Goal: Task Accomplishment & Management: Use online tool/utility

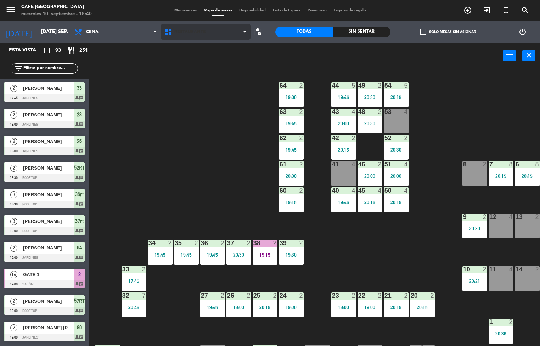
click at [183, 32] on span "Restaurante" at bounding box center [190, 31] width 32 height 5
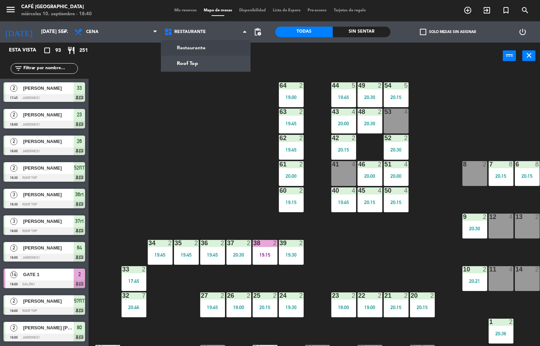
click at [189, 69] on ng-component "menu Café Museo Larco miércoles 10. septiembre - 18:40 Mis reservas Mapa de mes…" at bounding box center [270, 173] width 540 height 346
click at [189, 75] on div "44 5 19:45 49 2 20:30 54 5 20:15 64 2 19:00 48 2 20:30 53 4 63 2 19:45 43 4 20:…" at bounding box center [317, 207] width 446 height 276
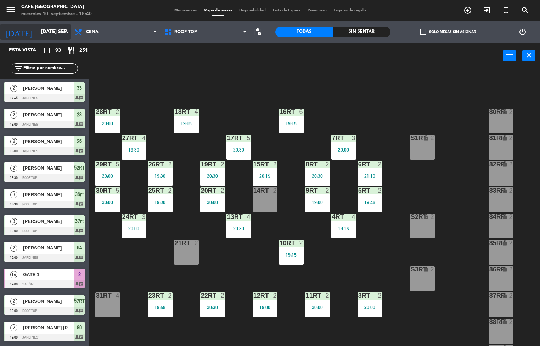
click at [38, 32] on input "[DATE] sep." at bounding box center [71, 32] width 67 height 13
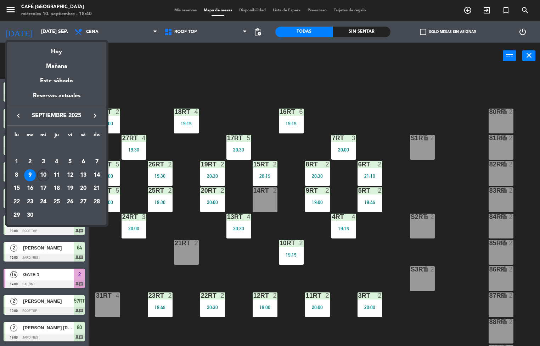
click at [43, 175] on div "10" at bounding box center [43, 175] width 12 height 12
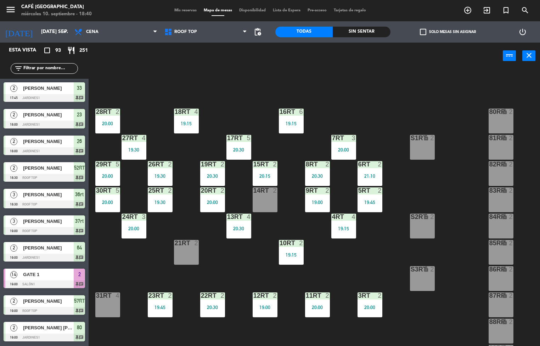
type input "mié. [DATE]"
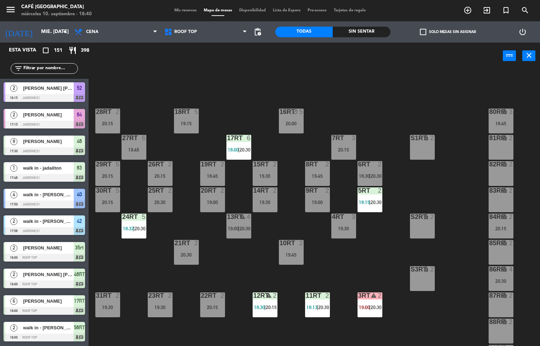
click at [132, 217] on div at bounding box center [134, 216] width 12 height 6
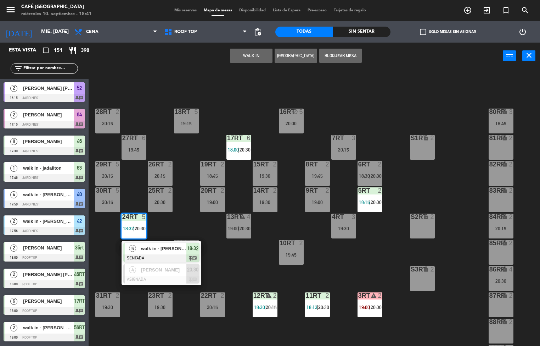
click at [153, 247] on span "walk in - [PERSON_NAME]" at bounding box center [163, 248] width 45 height 7
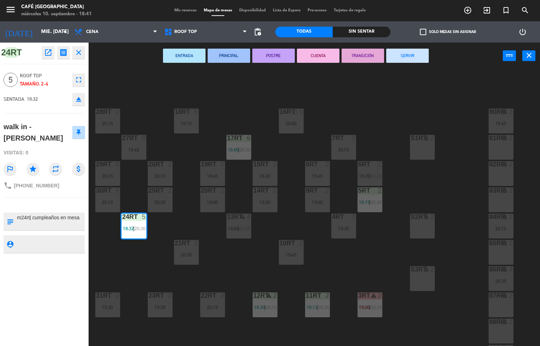
click at [127, 255] on div "18RT 5 19:15 16RT block 5 20:00 28RT 2 20:15 80RR lock 3 18:45 27RT 6 19:45 7RT…" at bounding box center [317, 207] width 446 height 276
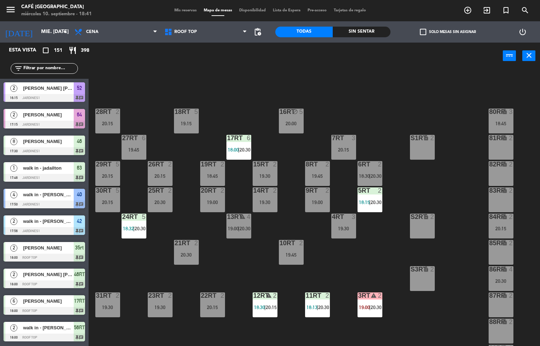
click at [140, 228] on span "20:30" at bounding box center [140, 228] width 11 height 6
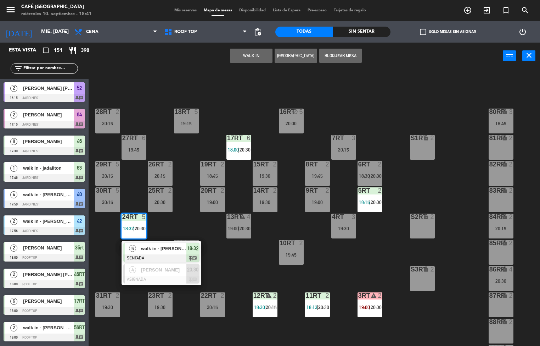
scroll to position [0, 0]
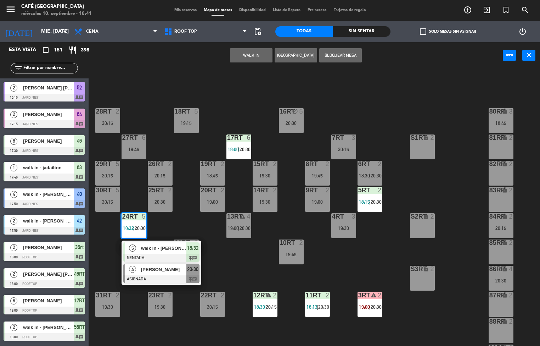
click at [156, 275] on div at bounding box center [161, 279] width 76 height 8
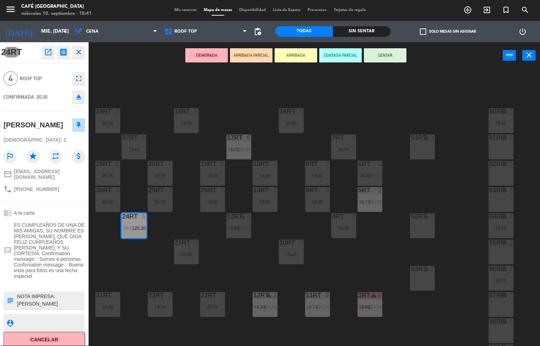
click at [216, 257] on div "18RT 5 19:15 16RT block 5 20:00 28RT 2 20:15 80RR lock 3 18:45 27RT 6 19:45 7RT…" at bounding box center [317, 207] width 446 height 276
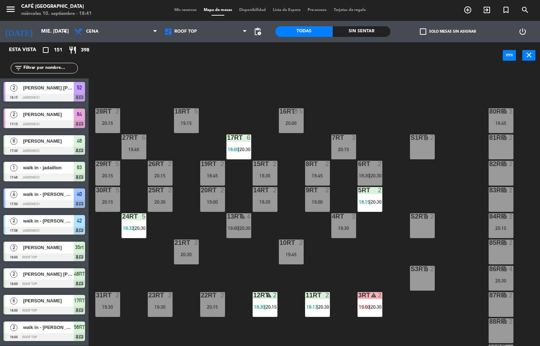
scroll to position [1301, 0]
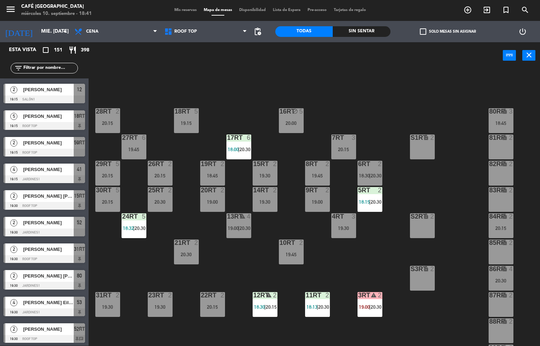
click at [351, 83] on div "18RT 5 19:15 16RT block 5 20:00 28RT 2 20:15 80RR lock 3 18:45 27RT 6 19:45 7RT…" at bounding box center [317, 207] width 446 height 276
click at [399, 79] on div "18RT 5 19:15 16RT block 5 20:00 28RT 2 20:15 80RR lock 3 18:45 27RT 6 19:45 7RT…" at bounding box center [317, 207] width 446 height 276
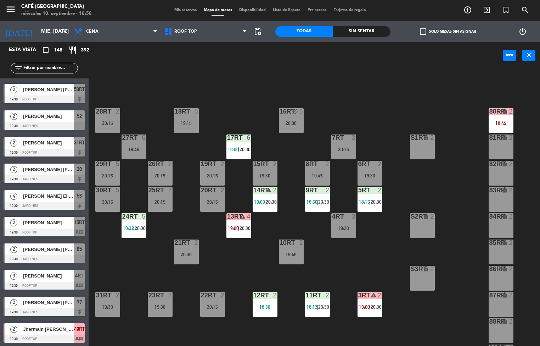
click at [259, 201] on span "19:00" at bounding box center [259, 202] width 11 height 6
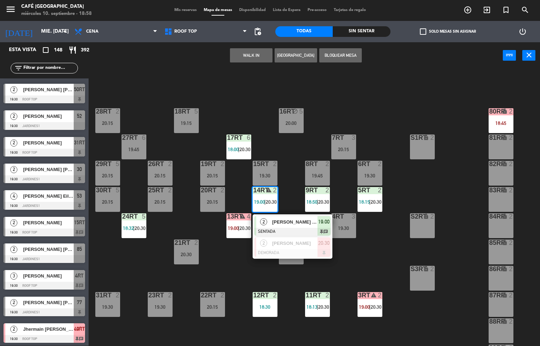
click at [231, 252] on div "18RT 5 19:15 16RT block 5 20:00 28RT 2 20:15 80RR lock 2 18:45 27RT 6 19:45 7RT…" at bounding box center [317, 207] width 446 height 276
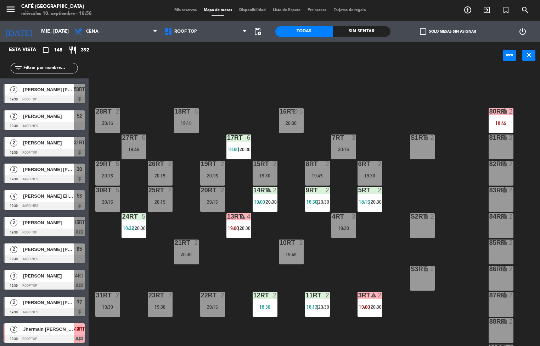
click at [247, 151] on div "17RT 6 18:00 | 20:30" at bounding box center [238, 146] width 25 height 25
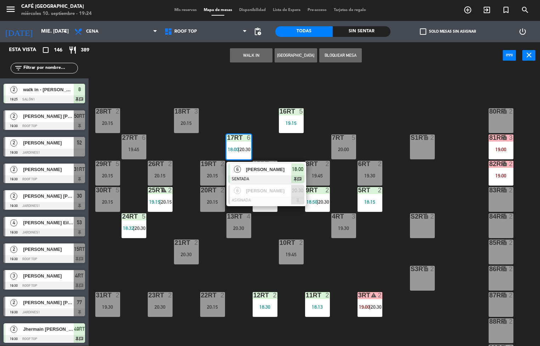
click at [330, 258] on div "18RT 3 20:15 16RT 5 19:15 28RT 2 20:15 80RR lock 2 27RT 6 19:45 7RT 5 20:00 S1R…" at bounding box center [317, 207] width 446 height 276
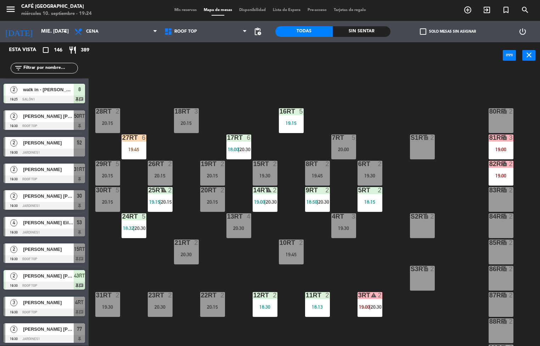
click at [135, 142] on div "27RT 6 19:45" at bounding box center [134, 146] width 25 height 25
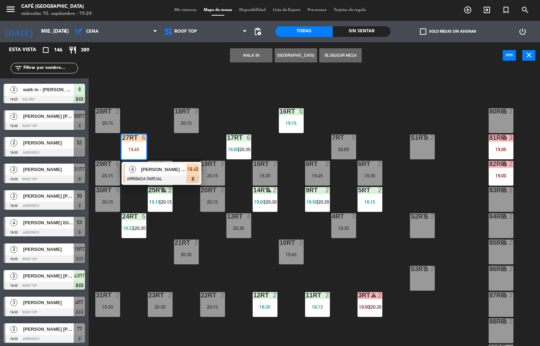
click at [192, 123] on div "20:15" at bounding box center [186, 123] width 25 height 5
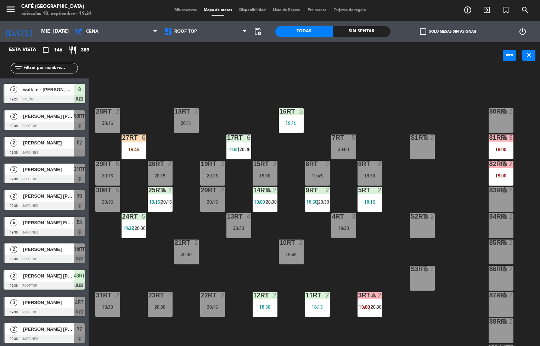
click at [232, 119] on div "18RT 3 20:15 16RT 5 19:15 28RT 2 20:15 80RR lock 2 27RT 6 19:45 7RT 5 20:00 S1R…" at bounding box center [317, 207] width 446 height 276
click at [134, 151] on div "19:45" at bounding box center [134, 149] width 25 height 5
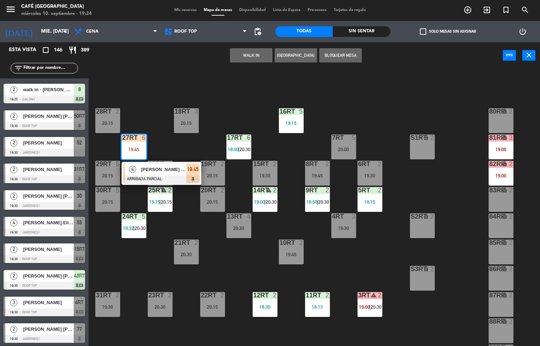
click at [160, 164] on div "[PERSON_NAME] [PERSON_NAME]" at bounding box center [163, 169] width 46 height 12
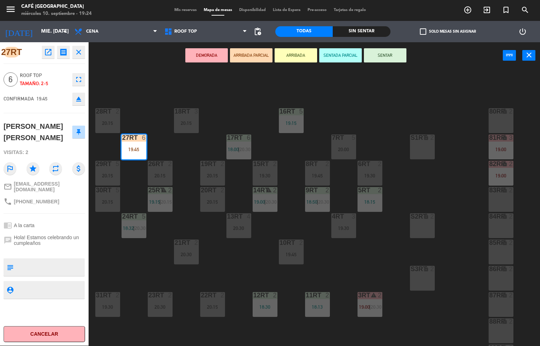
click at [232, 263] on div "18RT 3 20:15 16RT 5 19:15 28RT 2 20:15 80RR lock 2 27RT 6 19:45 7RT 5 20:00 S1R…" at bounding box center [317, 207] width 446 height 276
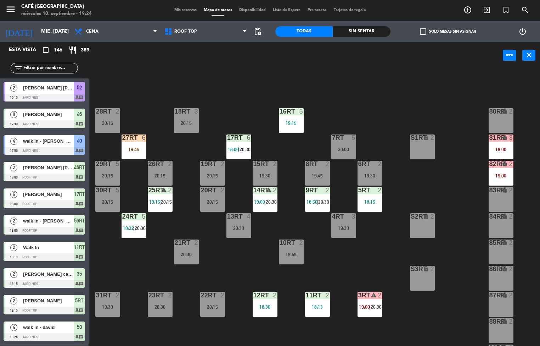
scroll to position [1334, 0]
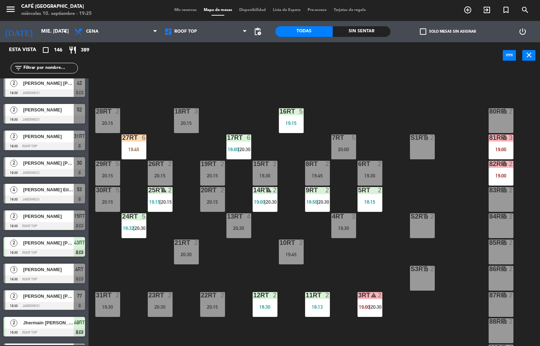
click at [132, 155] on div "27RT 6 19:45" at bounding box center [134, 146] width 25 height 25
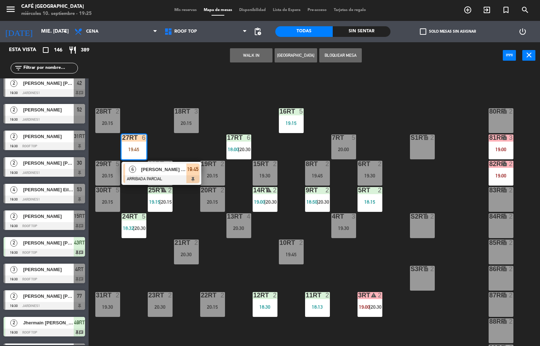
click at [196, 128] on div "18RT 3 20:15" at bounding box center [186, 120] width 25 height 25
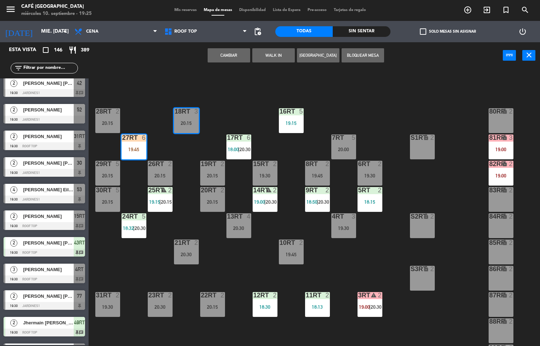
click at [246, 117] on div "18RT 3 20:15 16RT 5 19:15 28RT 2 20:15 80RR lock 2 27RT 6 19:45 7RT 5 20:00 S1R…" at bounding box center [317, 207] width 446 height 276
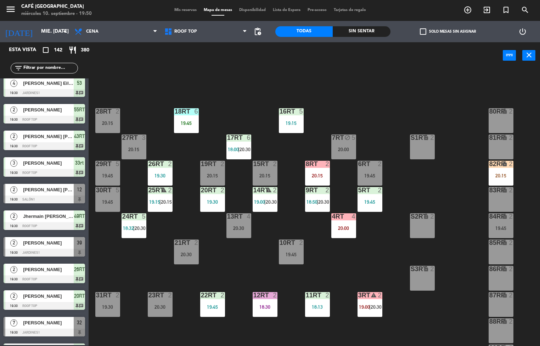
click at [335, 261] on div "18RT 6 19:45 16RT 5 19:15 28RT 2 20:15 80RR lock 2 27RT 3 20:15 7RT block 5 20:…" at bounding box center [317, 207] width 446 height 276
click at [152, 173] on div "19:30" at bounding box center [160, 175] width 25 height 5
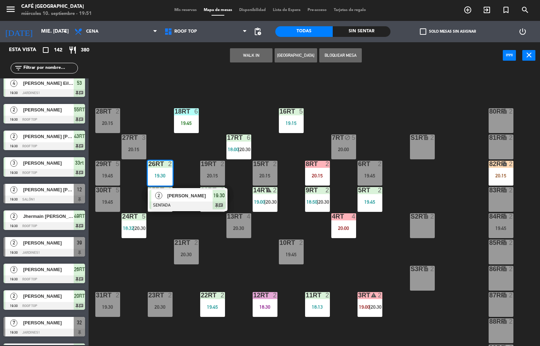
click at [187, 200] on div "[PERSON_NAME]" at bounding box center [190, 196] width 46 height 12
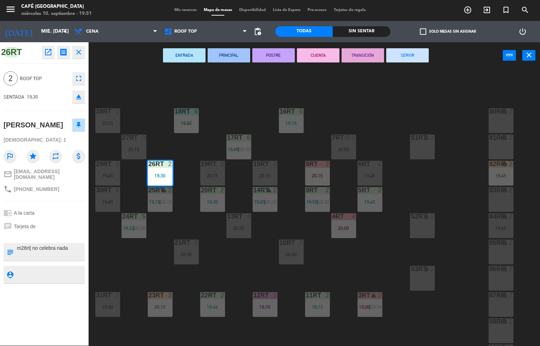
click at [48, 52] on icon "open_in_new" at bounding box center [48, 52] width 9 height 9
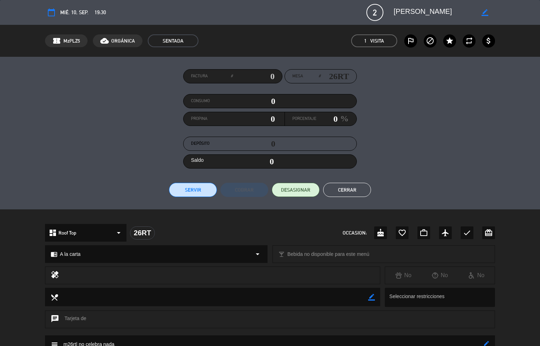
scroll to position [118, 0]
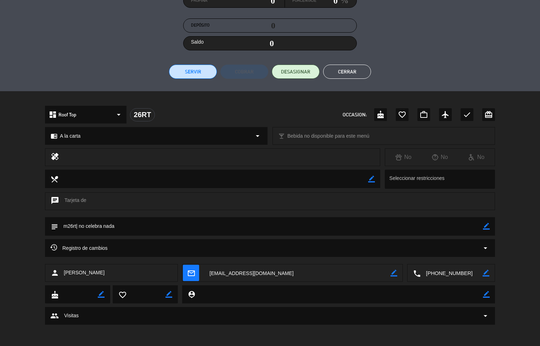
click at [354, 71] on button "Cerrar" at bounding box center [347, 72] width 48 height 14
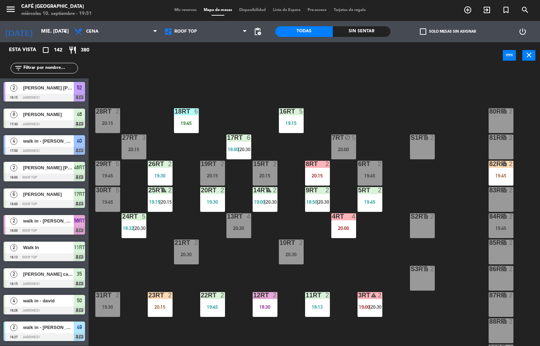
scroll to position [0, 0]
click at [398, 253] on div "18RT 6 19:45 16RT 5 19:15 28RT 2 20:15 80RR lock 2 27RT 3 20:15 7RT block 5 20:…" at bounding box center [317, 207] width 446 height 276
click at [319, 293] on div at bounding box center [318, 295] width 12 height 6
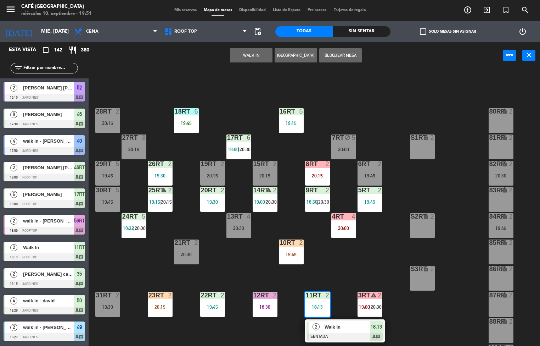
click at [261, 279] on div "18RT 6 19:45 16RT 5 19:15 28RT 2 20:15 80RR lock 2 27RT 3 20:15 7RT block 5 20:…" at bounding box center [317, 207] width 446 height 276
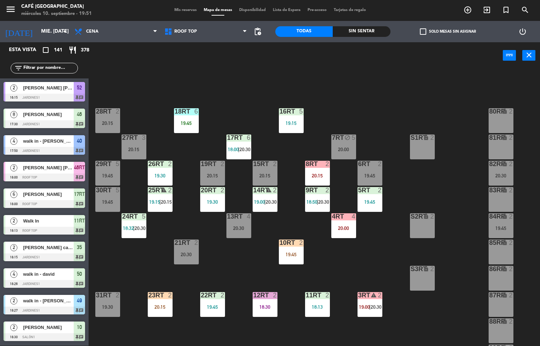
click at [262, 307] on div "18:30" at bounding box center [265, 306] width 25 height 5
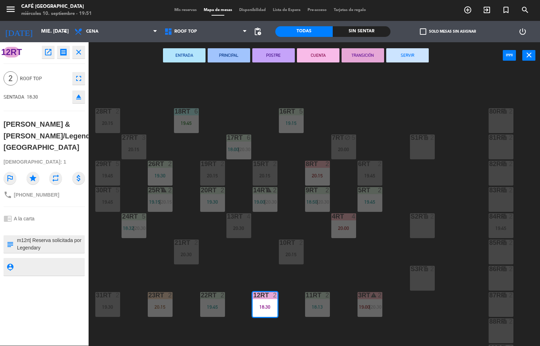
click at [404, 57] on button "SERVIR" at bounding box center [407, 55] width 43 height 14
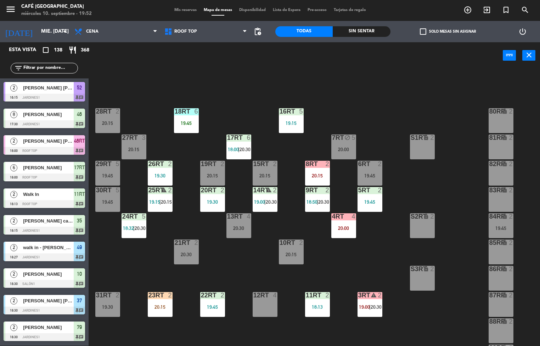
click at [362, 31] on div "Sin sentar" at bounding box center [361, 31] width 57 height 11
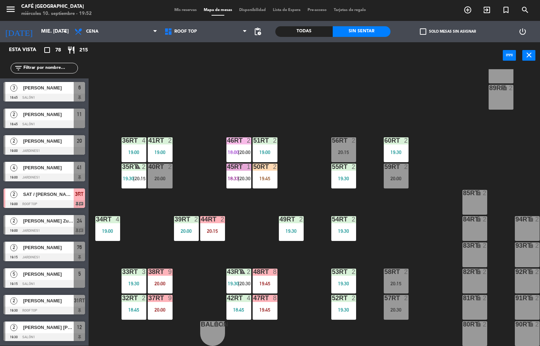
scroll to position [0, 0]
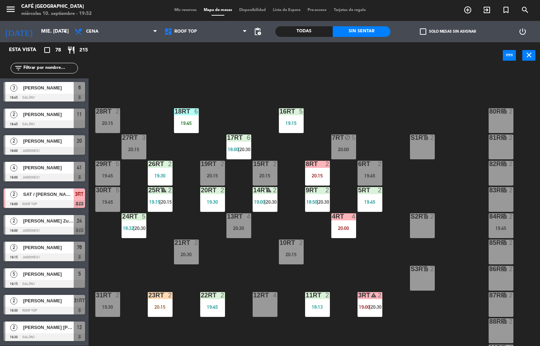
click at [113, 307] on div "19:30" at bounding box center [107, 306] width 25 height 5
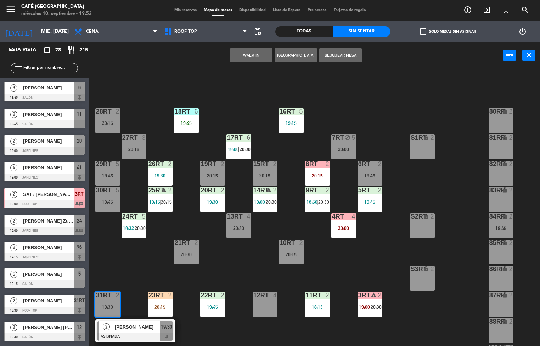
click at [276, 307] on div "12RT 4" at bounding box center [265, 304] width 25 height 25
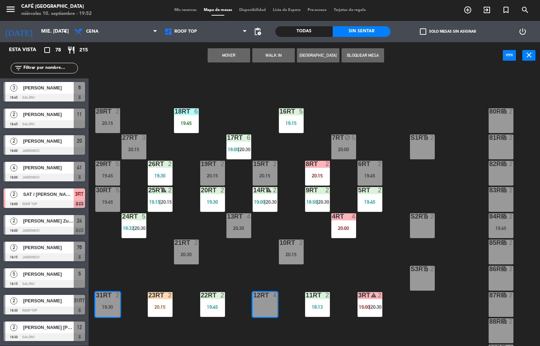
click at [231, 54] on button "Mover" at bounding box center [229, 55] width 43 height 14
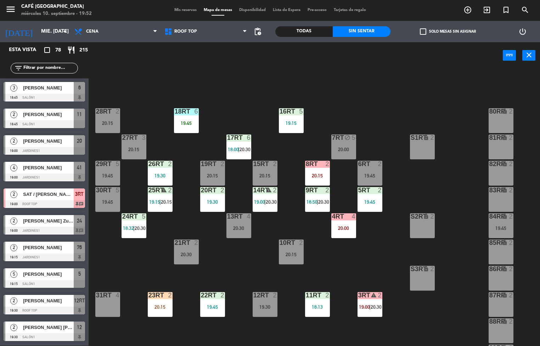
click at [134, 228] on span "|" at bounding box center [133, 228] width 1 height 6
click at [137, 225] on span "20:30" at bounding box center [140, 228] width 11 height 6
click at [140, 225] on span "20:30" at bounding box center [140, 228] width 11 height 6
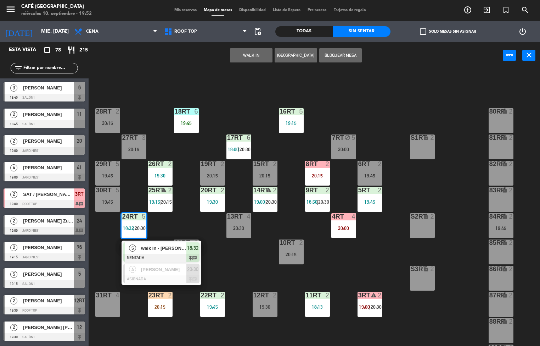
click at [249, 279] on div "18RT 6 19:45 16RT 5 19:15 28RT 2 20:15 80RR lock 2 27RT 3 20:15 7RT block 5 20:…" at bounding box center [317, 207] width 446 height 276
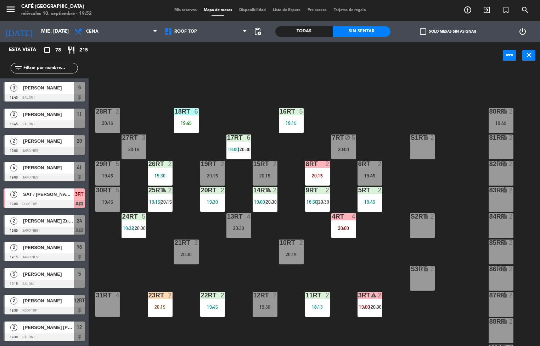
click at [341, 149] on div "20:00" at bounding box center [343, 149] width 25 height 5
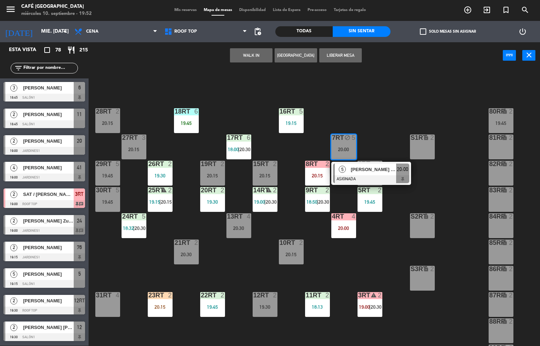
click at [339, 54] on button "Liberar Mesa" at bounding box center [340, 55] width 43 height 14
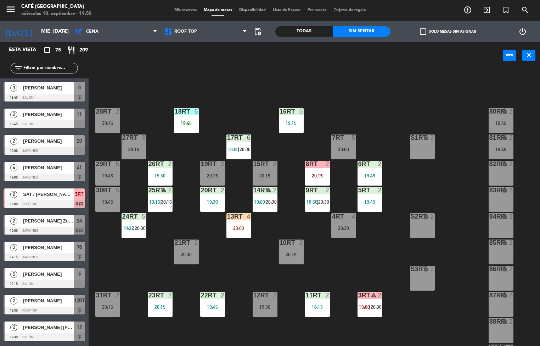
click at [156, 196] on div "25RT warning 2 19:15 | 20:15" at bounding box center [160, 199] width 25 height 25
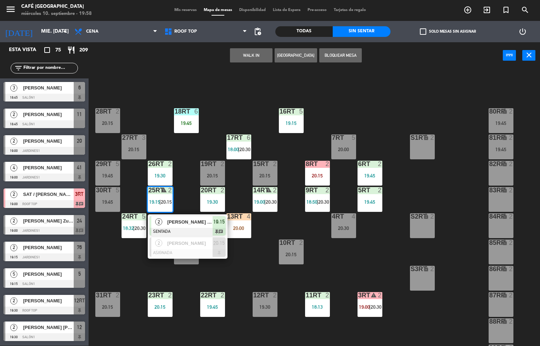
click at [358, 265] on div "18RT 6 19:45 16RT 5 19:15 28RT 2 20:15 80RR lock 2 19:45 27RT 3 20:15 7RT 5 20:…" at bounding box center [317, 207] width 446 height 276
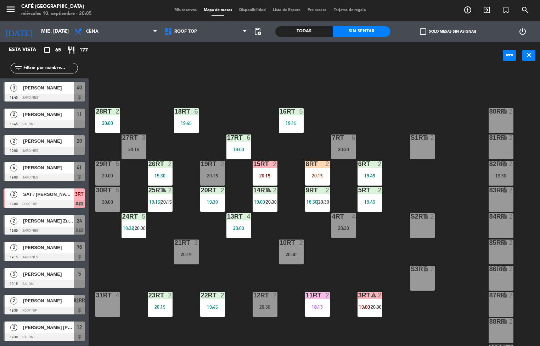
click at [237, 215] on div at bounding box center [239, 216] width 12 height 6
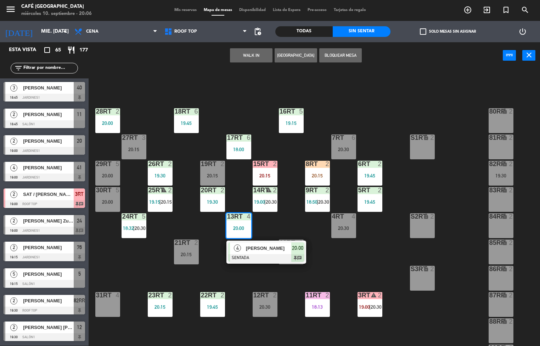
click at [467, 276] on div "18RT 6 19:45 16RT 5 19:15 28RT 2 20:00 80RR lock 2 27RT 3 20:15 7RT 6 20:30 S1R…" at bounding box center [317, 207] width 446 height 276
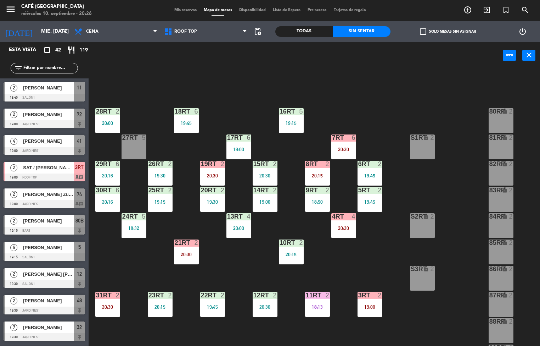
click at [262, 177] on div "20:30" at bounding box center [265, 175] width 25 height 5
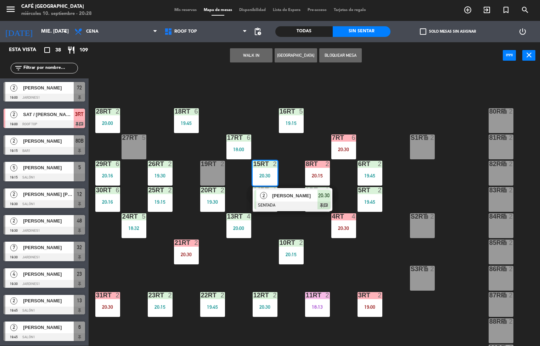
click at [444, 191] on div "18RT 6 19:45 16RT 5 19:15 28RT 2 20:00 80RR lock 2 27RT 5 7RT 6 20:30 S1RT lock…" at bounding box center [317, 207] width 446 height 276
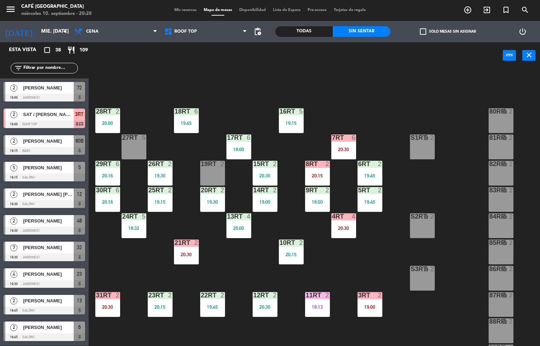
click at [106, 297] on div at bounding box center [108, 295] width 12 height 6
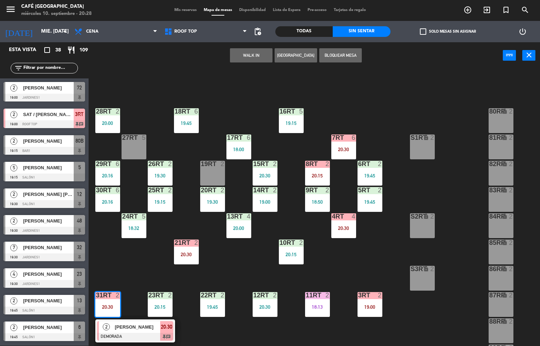
click at [216, 170] on div "19RT 2" at bounding box center [212, 173] width 25 height 25
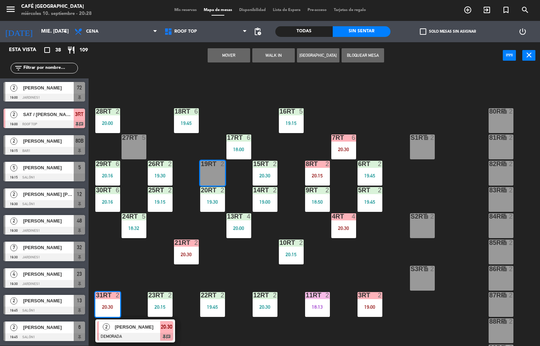
click at [229, 54] on button "Mover" at bounding box center [229, 55] width 43 height 14
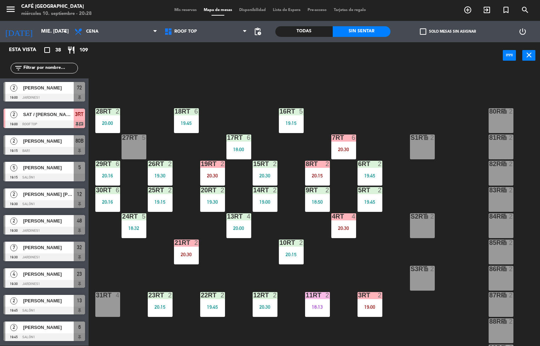
click at [380, 246] on div "18RT 6 19:45 16RT 5 19:15 28RT 2 20:00 80RR lock 2 27RT 5 7RT 6 20:30 S1RT lock…" at bounding box center [317, 207] width 446 height 276
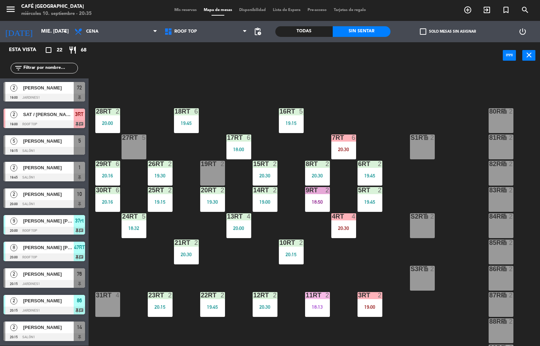
click at [233, 262] on div "18RT 6 19:45 16RT 5 19:15 28RT 2 20:00 80RR lock 2 27RT 5 7RT 6 20:30 S1RT lock…" at bounding box center [317, 207] width 446 height 276
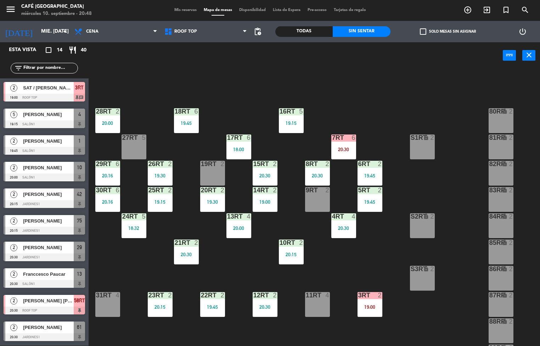
click at [364, 258] on div "18RT 6 19:45 16RT 5 19:15 28RT 2 20:00 80RR lock 2 27RT 5 7RT 6 20:30 S1RT lock…" at bounding box center [317, 207] width 446 height 276
click at [352, 113] on div "18RT 6 19:45 16RT 5 19:15 28RT 2 20:00 80RR lock 2 27RT 5 7RT 5 S1RT lock 2 17R…" at bounding box center [317, 207] width 446 height 276
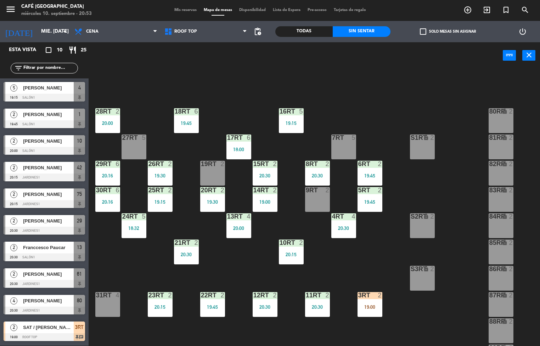
click at [358, 257] on div "18RT 6 19:45 16RT 5 19:15 28RT 2 20:00 80RR lock 2 27RT 5 7RT 5 S1RT lock 2 17R…" at bounding box center [317, 207] width 446 height 276
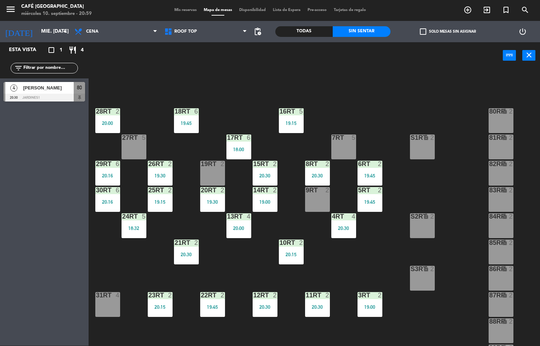
click at [262, 197] on div "14RT 2 19:00" at bounding box center [265, 199] width 25 height 25
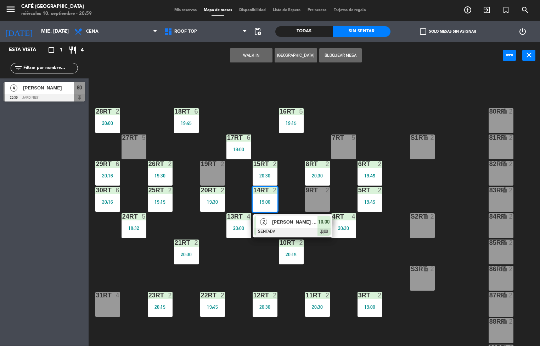
click at [297, 223] on span "[PERSON_NAME] [PERSON_NAME]" at bounding box center [294, 221] width 45 height 7
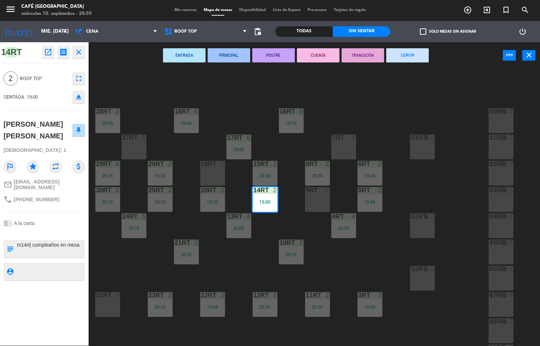
click at [416, 52] on button "SERVIR" at bounding box center [407, 55] width 43 height 14
